Goal: Task Accomplishment & Management: Manage account settings

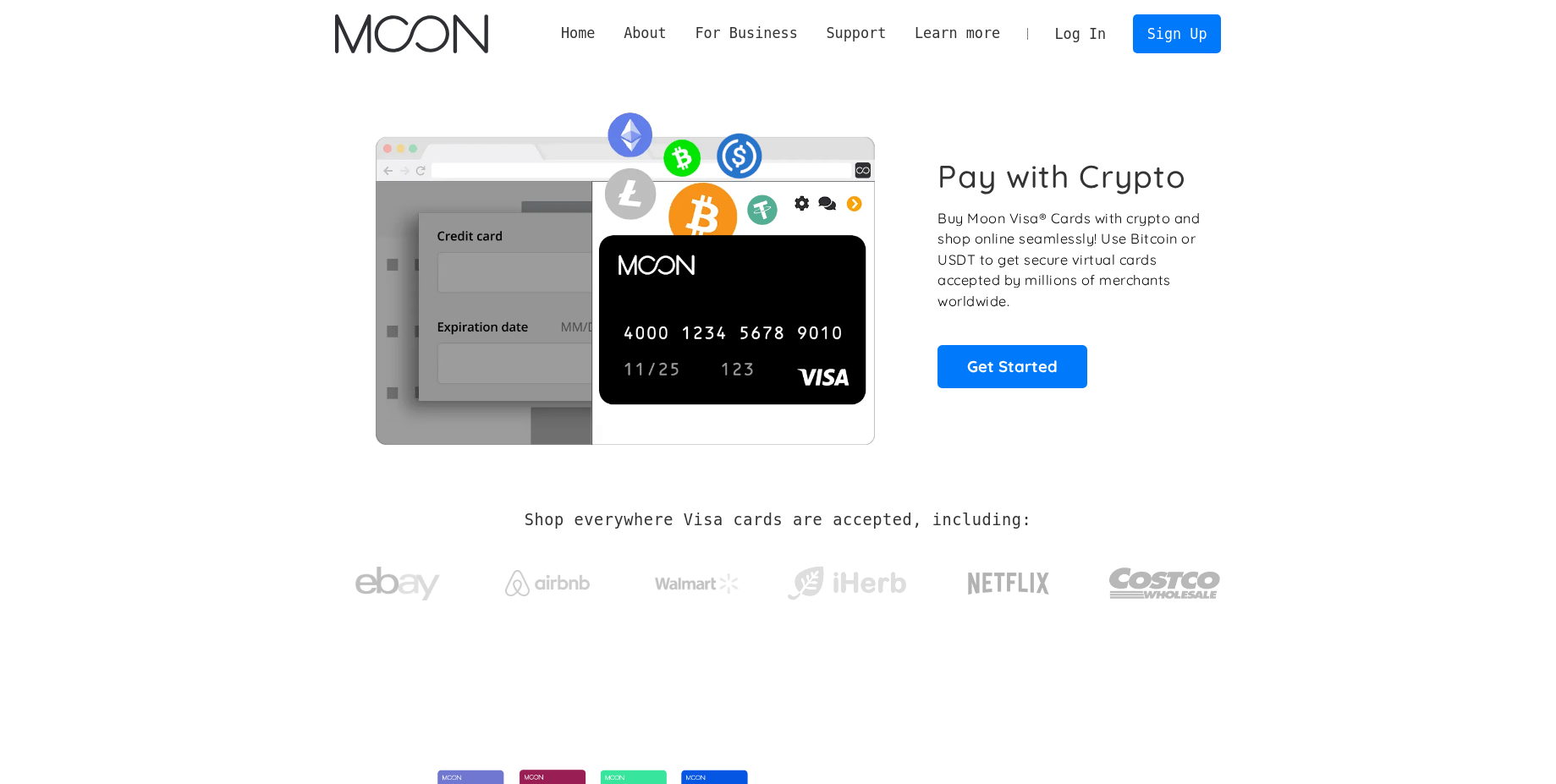
click at [1091, 27] on link "Log In" at bounding box center [1081, 33] width 80 height 37
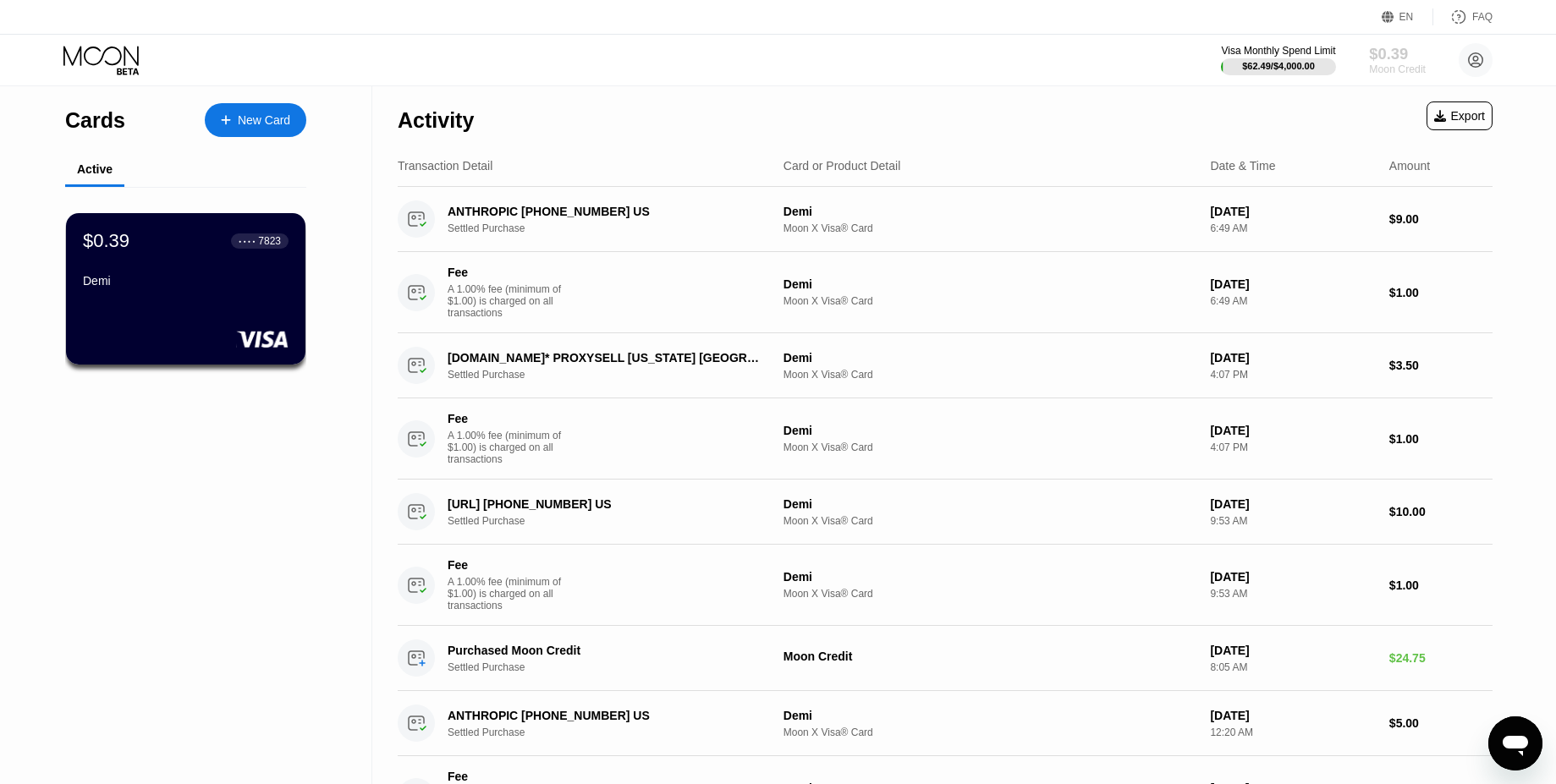
click at [1393, 60] on div "$0.39" at bounding box center [1397, 53] width 56 height 18
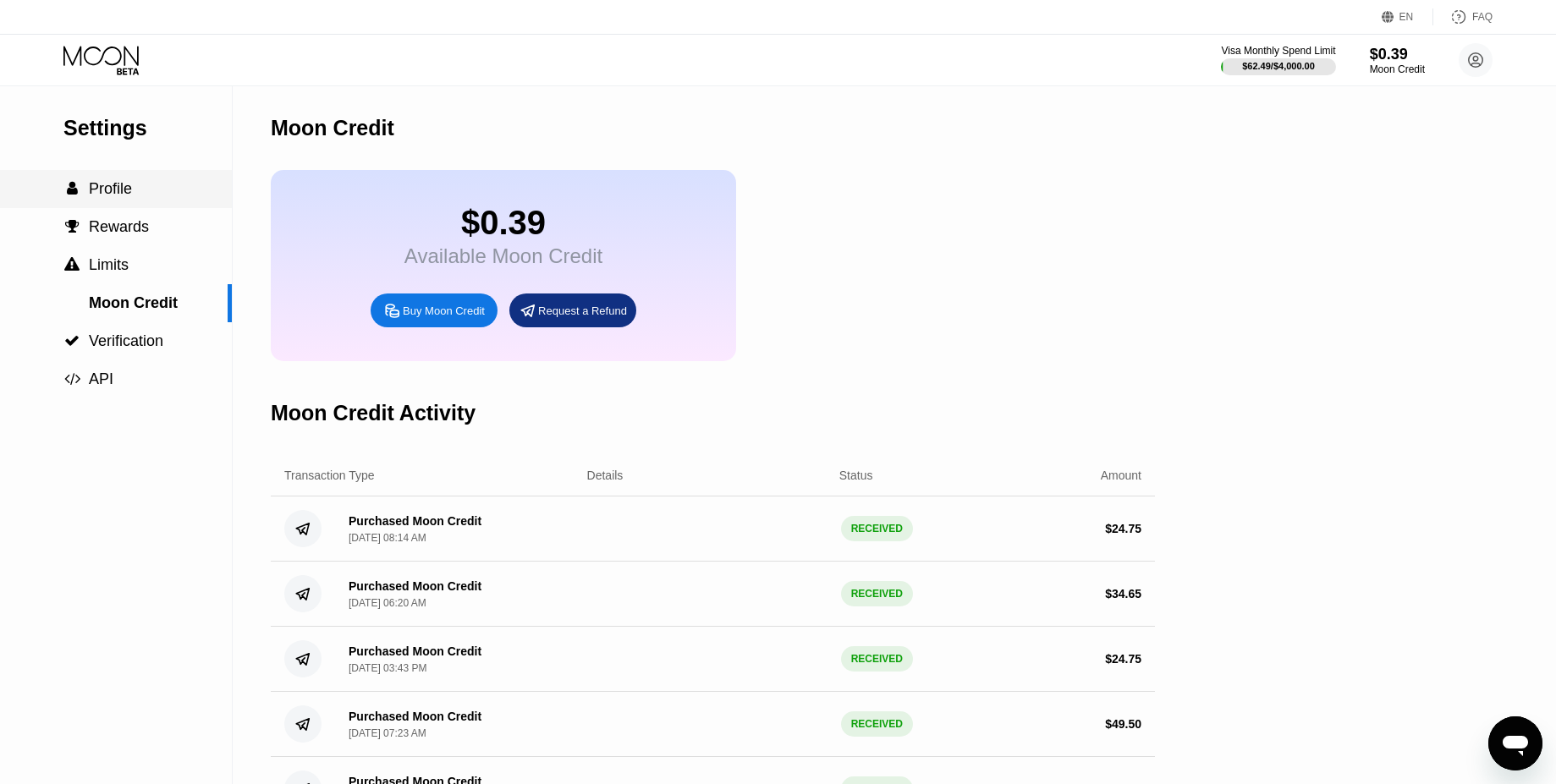
click at [130, 196] on span "Profile" at bounding box center [110, 189] width 43 height 17
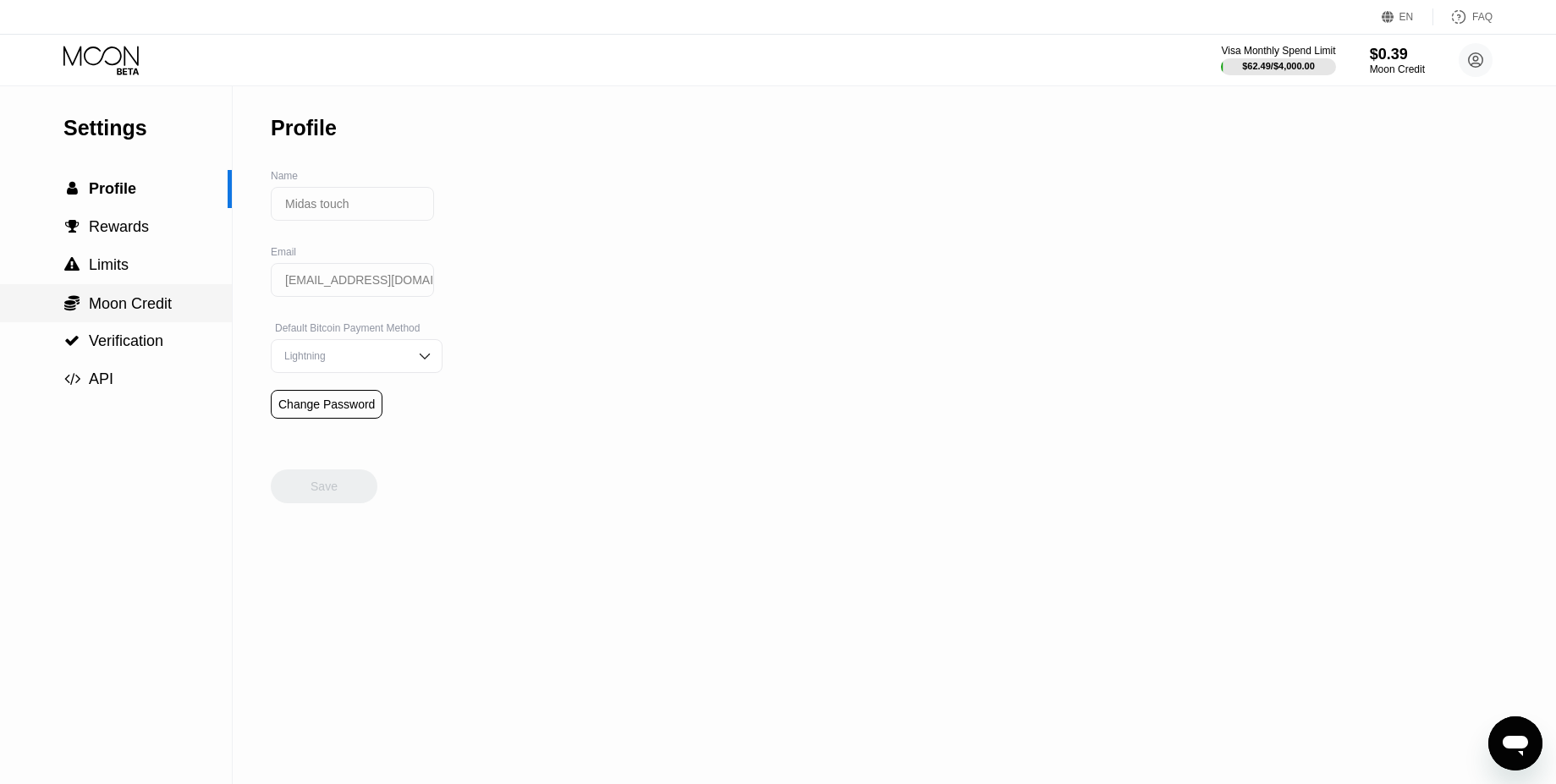
click at [135, 288] on div " Moon Credit" at bounding box center [116, 302] width 232 height 38
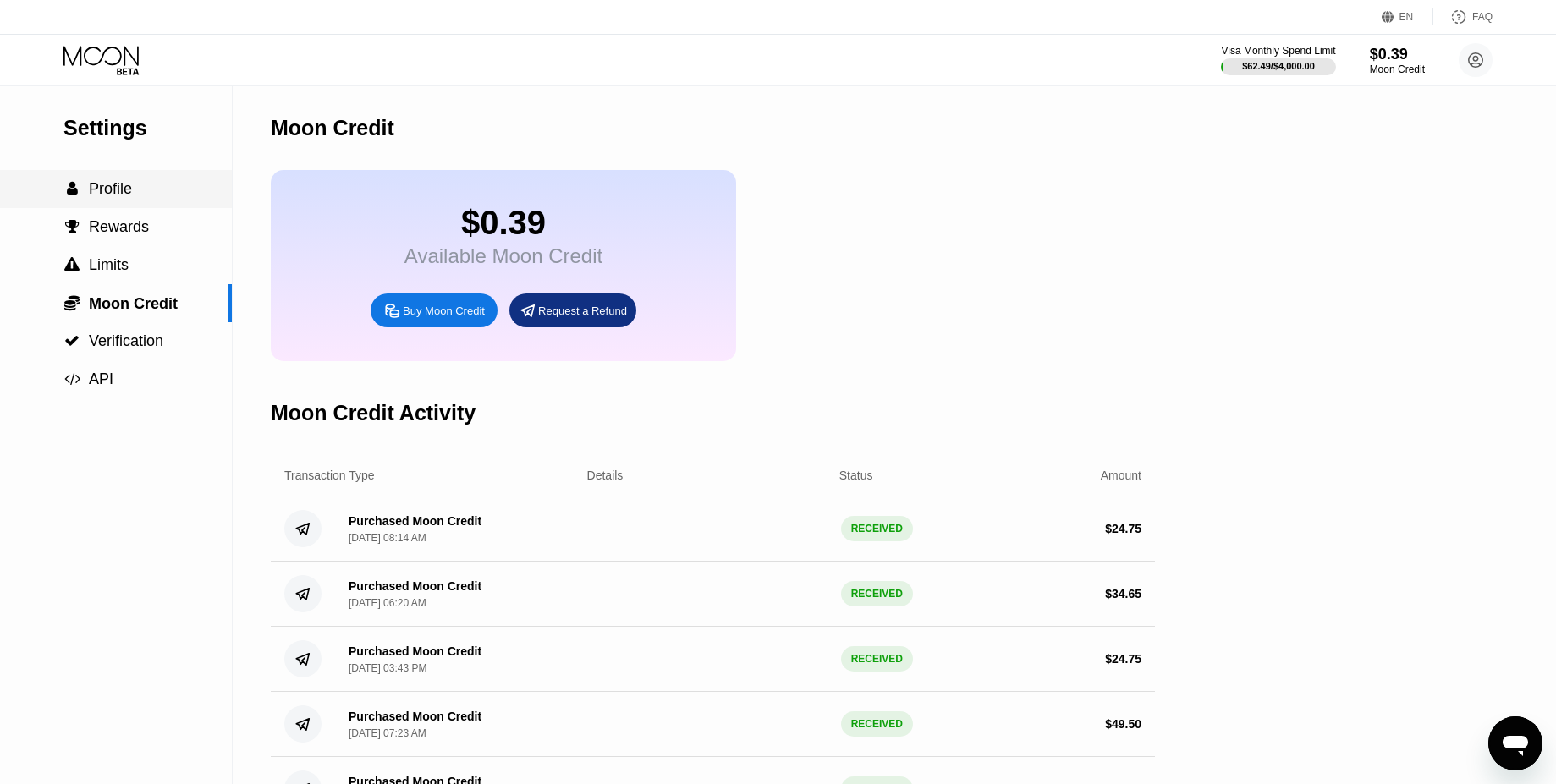
click at [192, 181] on div " Profile" at bounding box center [116, 189] width 232 height 18
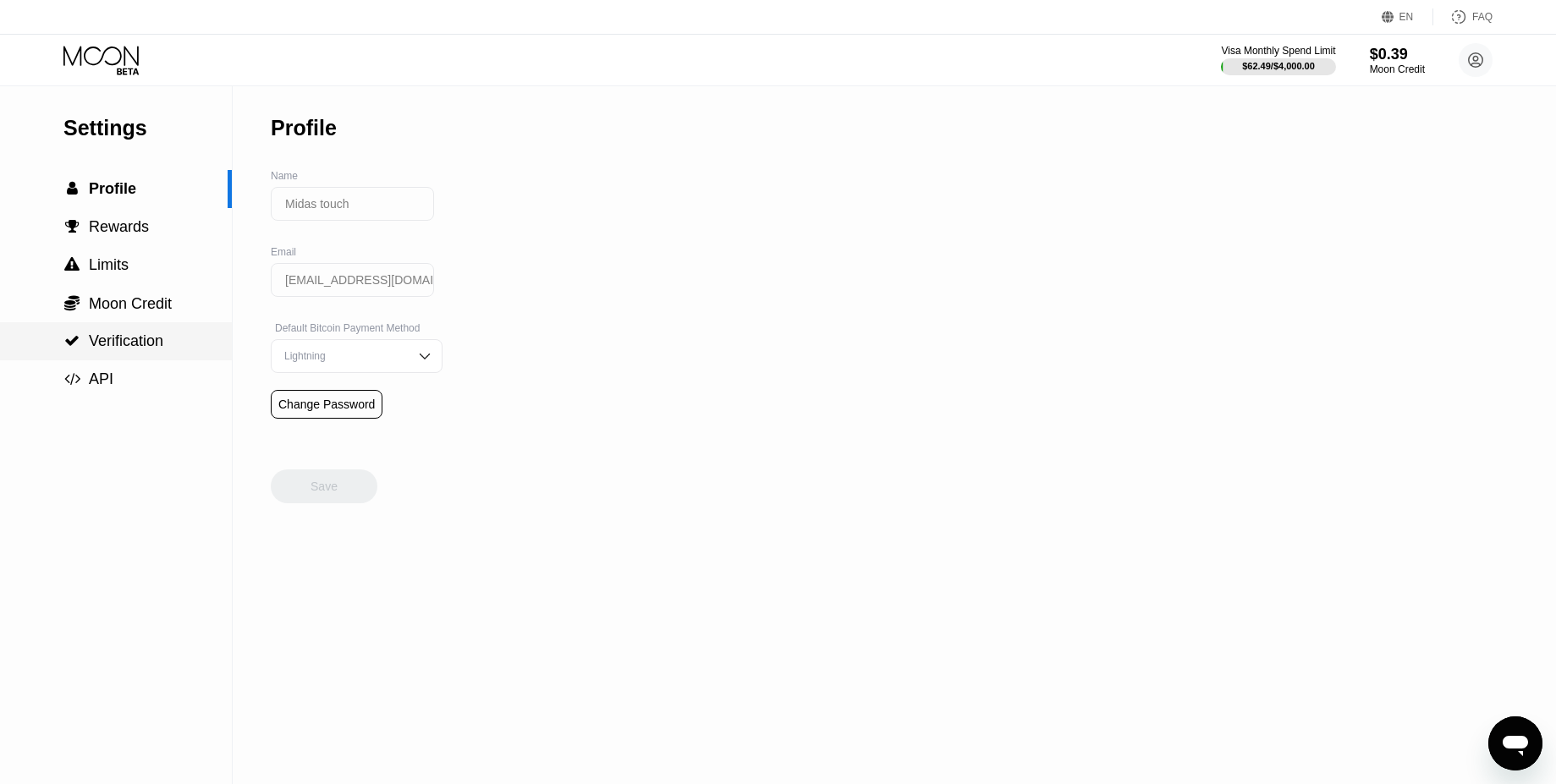
click at [184, 323] on div " Verification" at bounding box center [116, 341] width 232 height 38
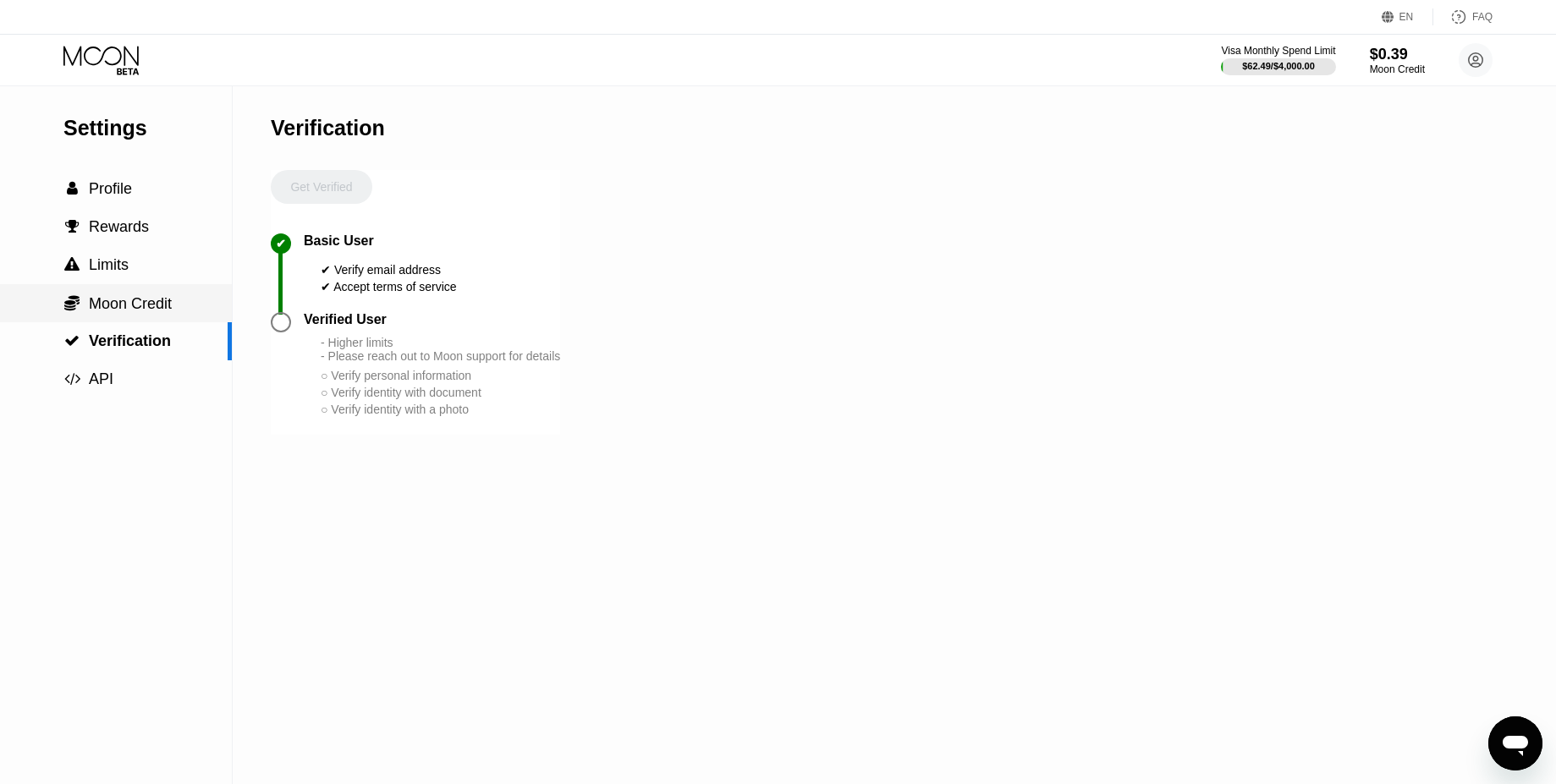
click at [178, 319] on div " Moon Credit" at bounding box center [116, 302] width 232 height 38
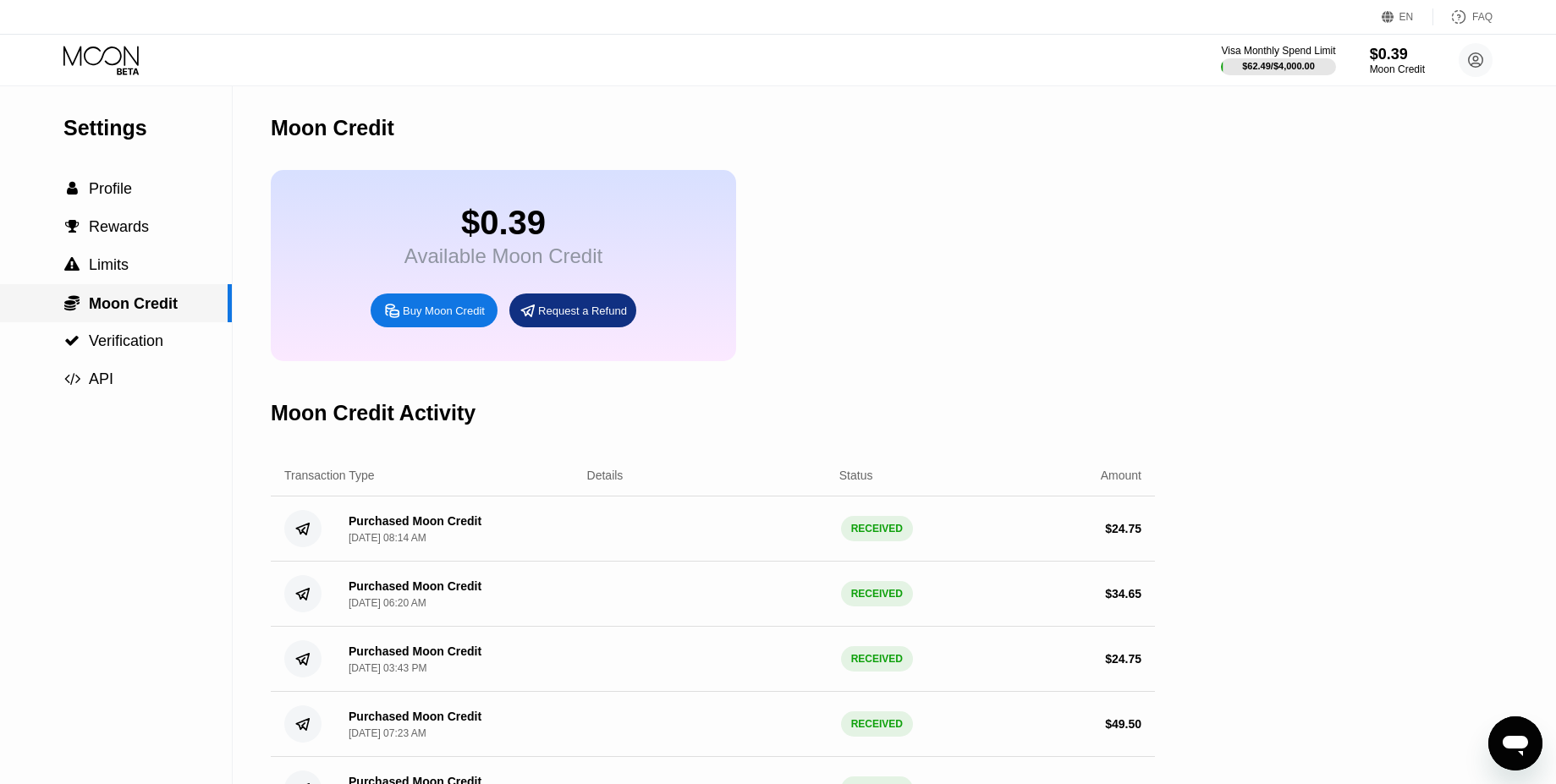
click at [175, 327] on div " Verification" at bounding box center [116, 341] width 232 height 38
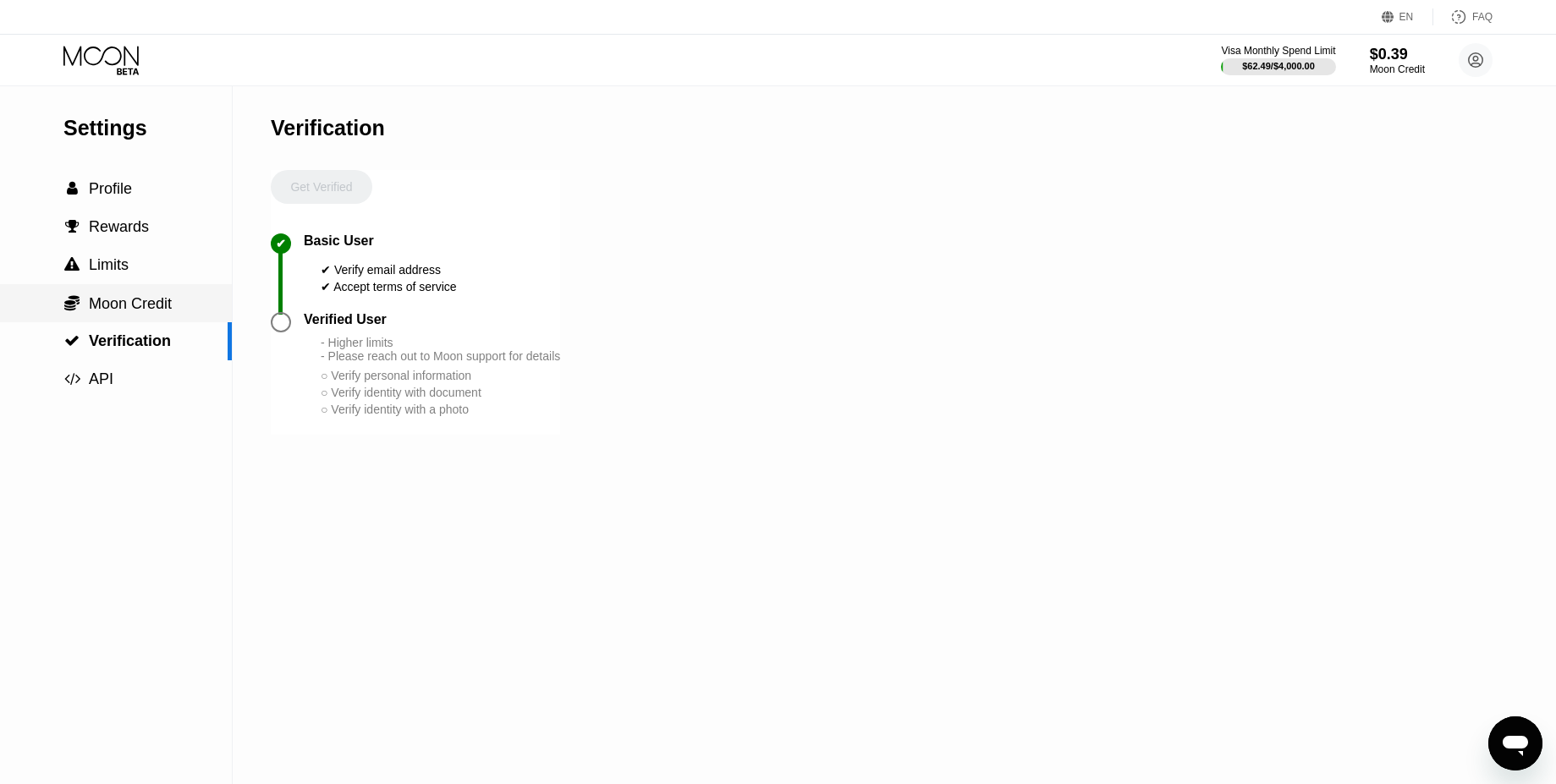
click at [182, 290] on div " Moon Credit" at bounding box center [116, 302] width 232 height 38
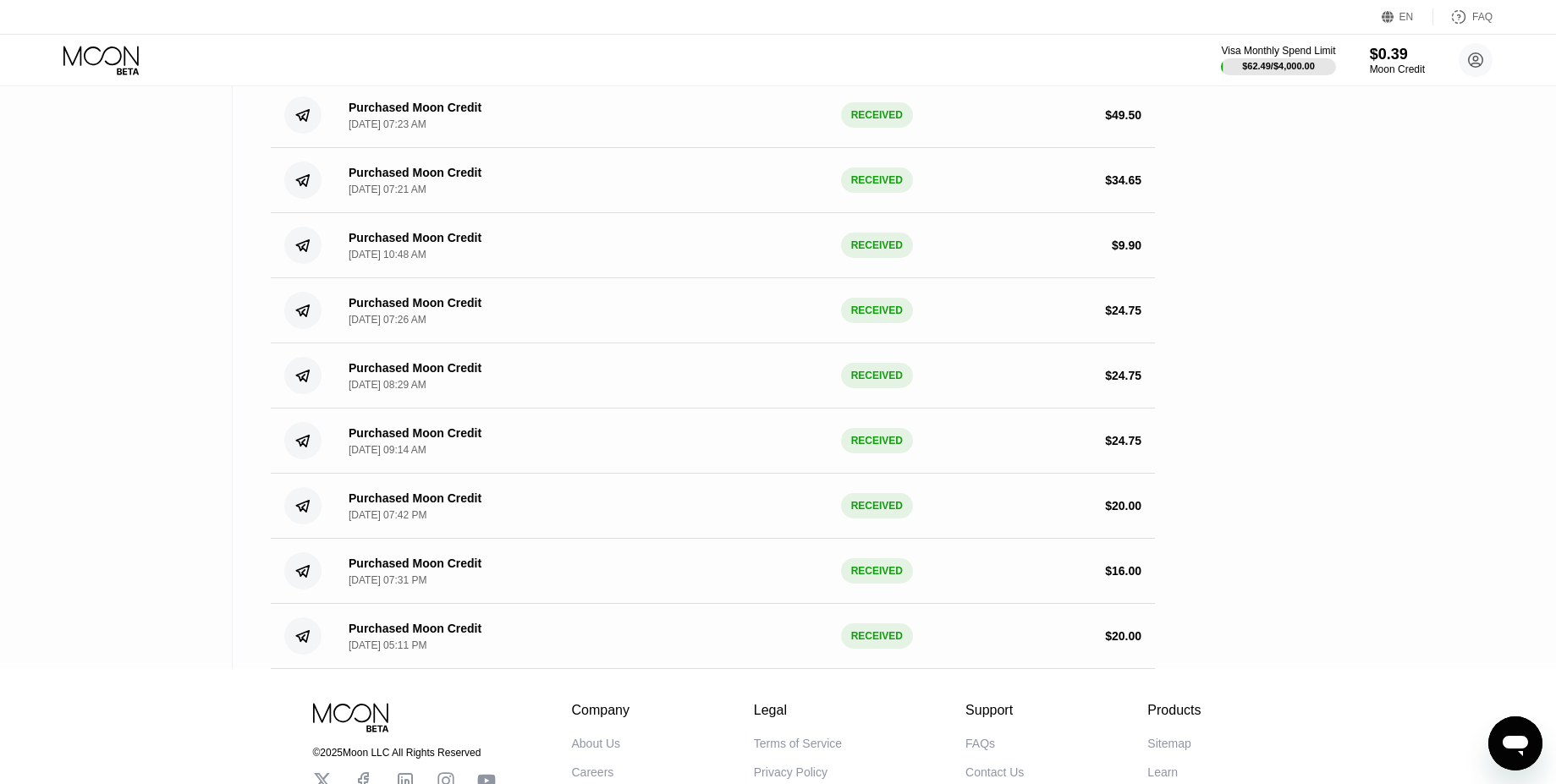
scroll to position [741, 0]
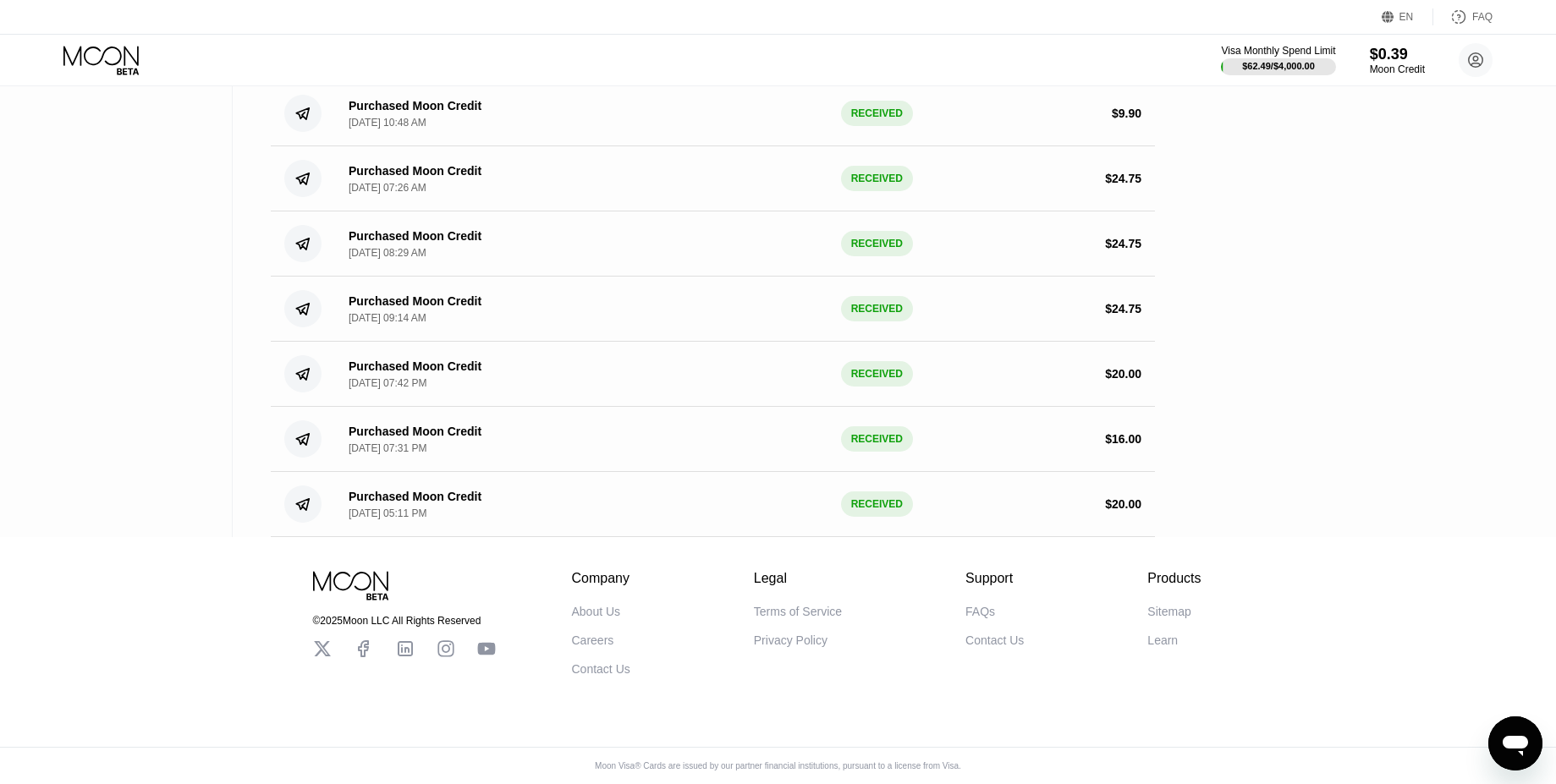
drag, startPoint x: 1338, startPoint y: 283, endPoint x: 1186, endPoint y: 678, distance: 423.2
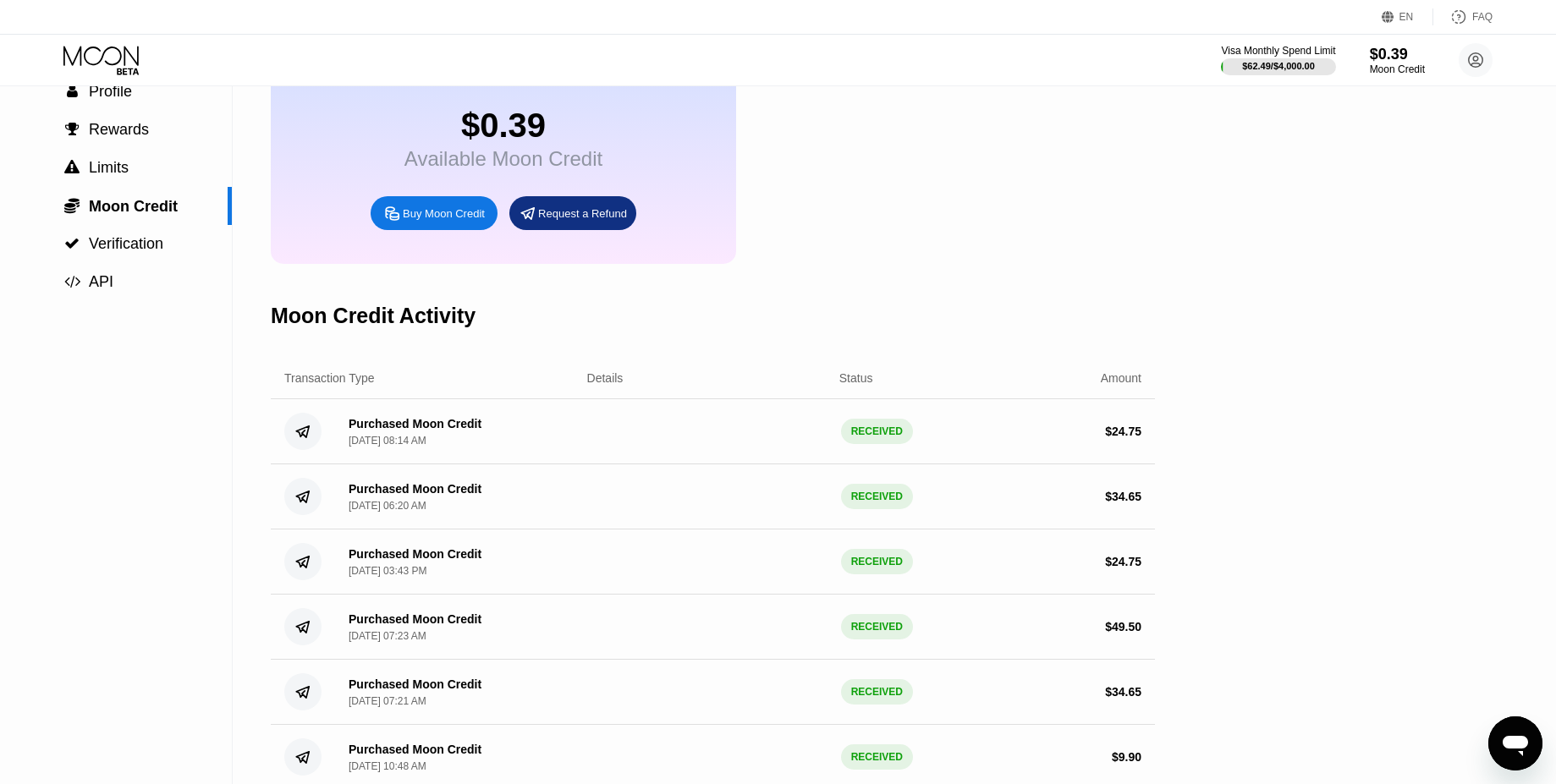
scroll to position [0, 0]
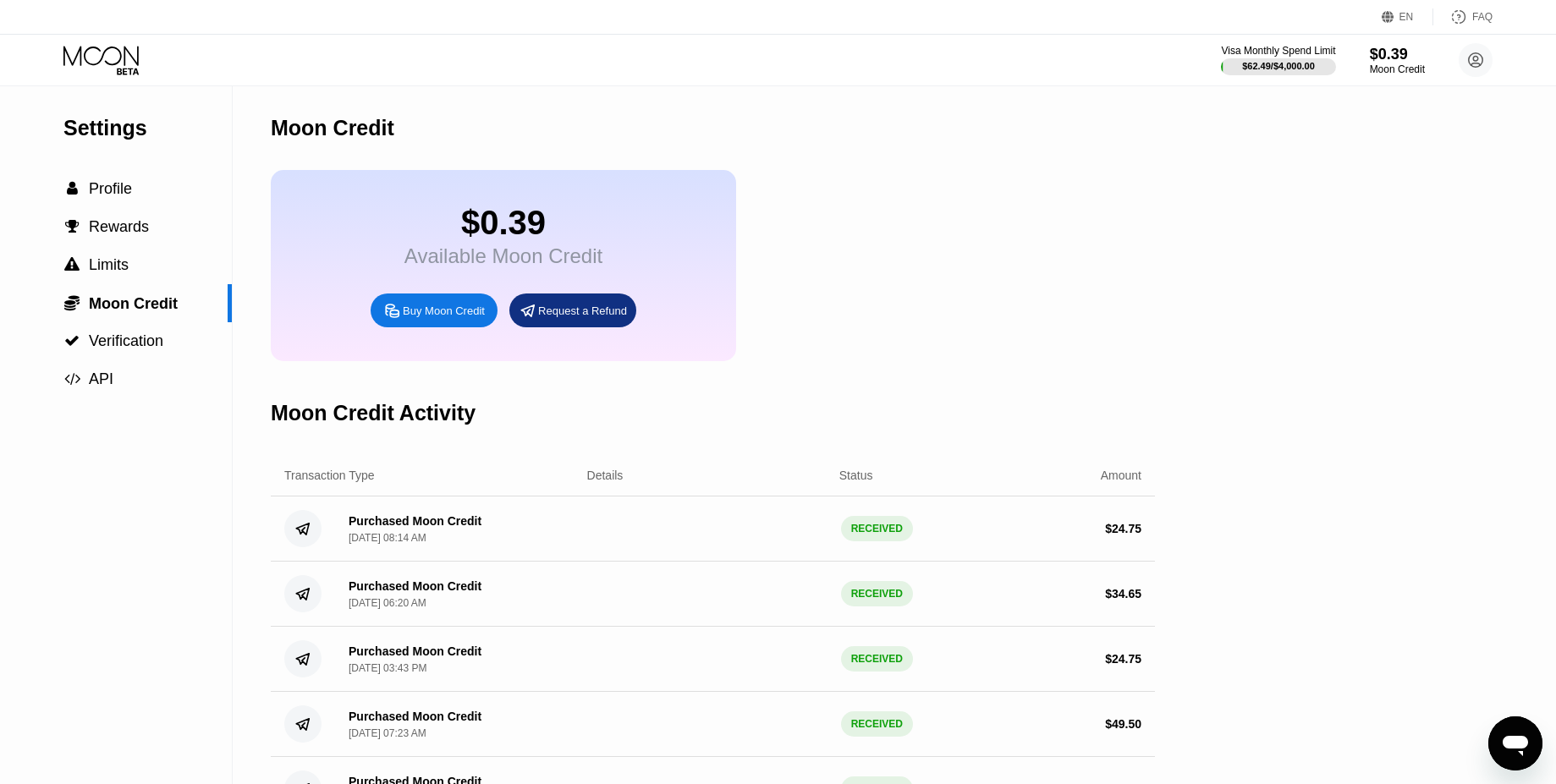
click at [809, 374] on div "Moon Credit Activity" at bounding box center [713, 413] width 884 height 84
